Goal: Find specific page/section: Find specific page/section

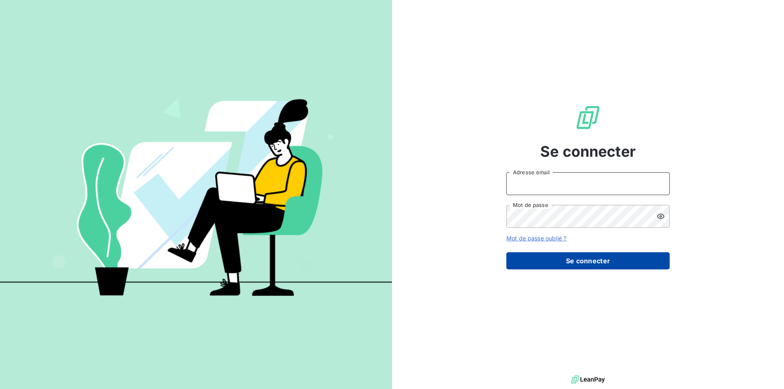
type input "[EMAIL_ADDRESS][DOMAIN_NAME]"
click at [588, 260] on button "Se connecter" at bounding box center [587, 260] width 163 height 17
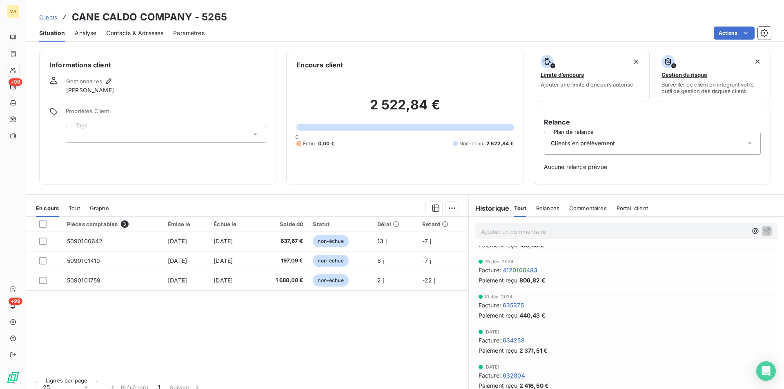
scroll to position [1514, 0]
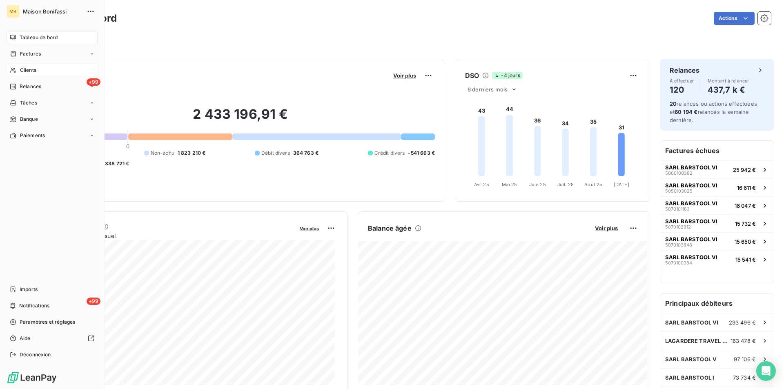
click at [34, 65] on div "Clients" at bounding box center [52, 70] width 91 height 13
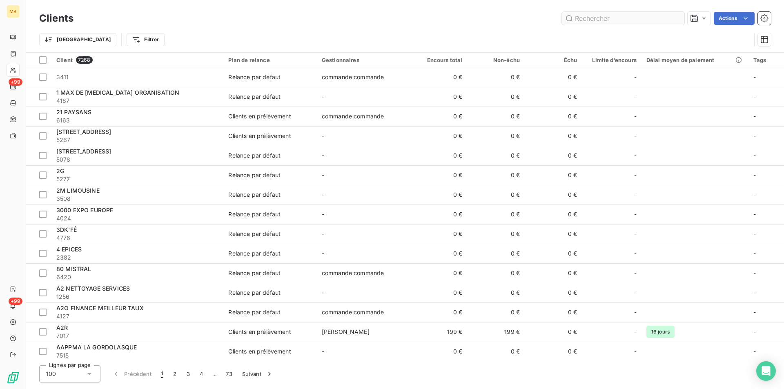
click at [480, 20] on input "text" at bounding box center [623, 18] width 122 height 13
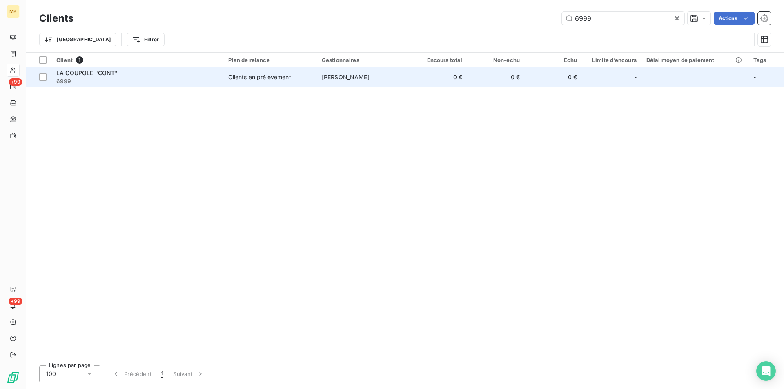
type input "6999"
click at [480, 71] on td "0 €" at bounding box center [495, 77] width 57 height 20
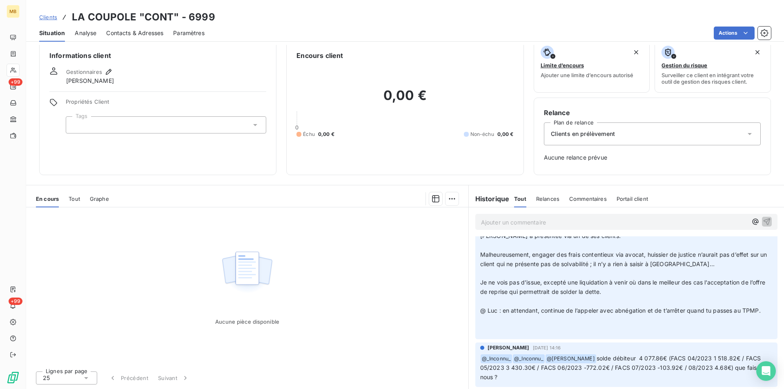
scroll to position [82, 0]
